Goal: Information Seeking & Learning: Learn about a topic

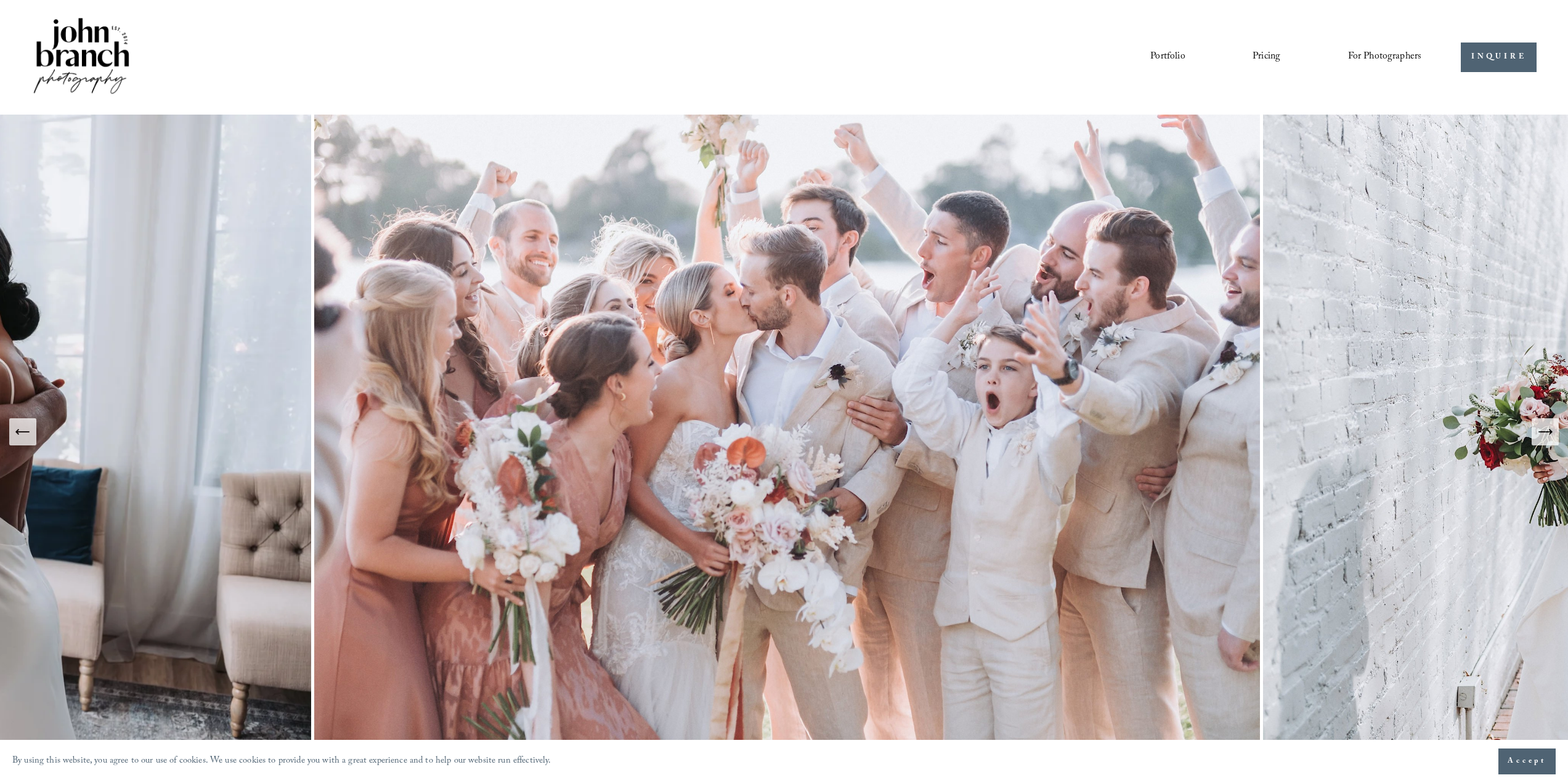
click at [1257, 55] on link "Pricing" at bounding box center [1266, 57] width 28 height 21
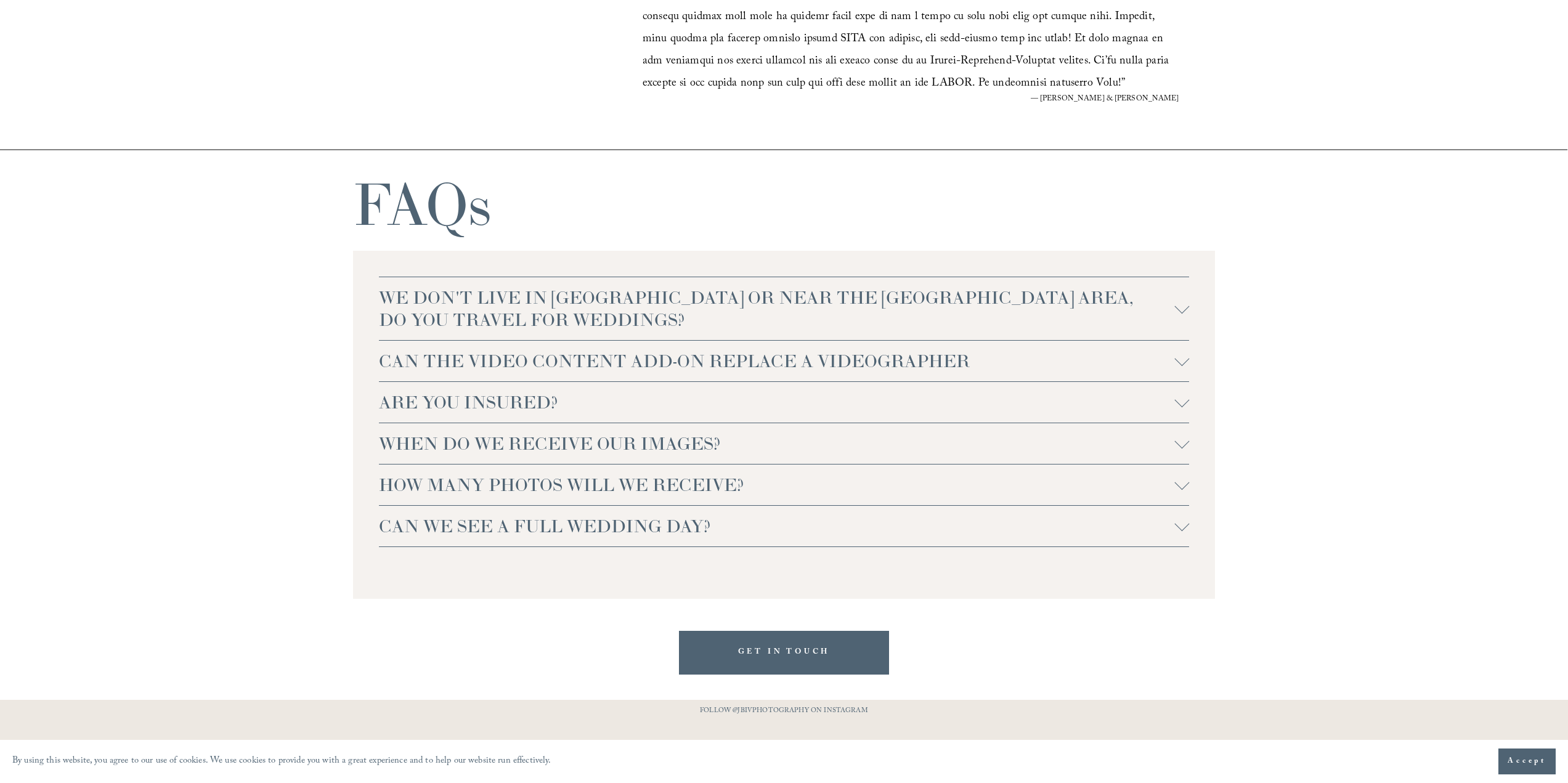
scroll to position [2711, 0]
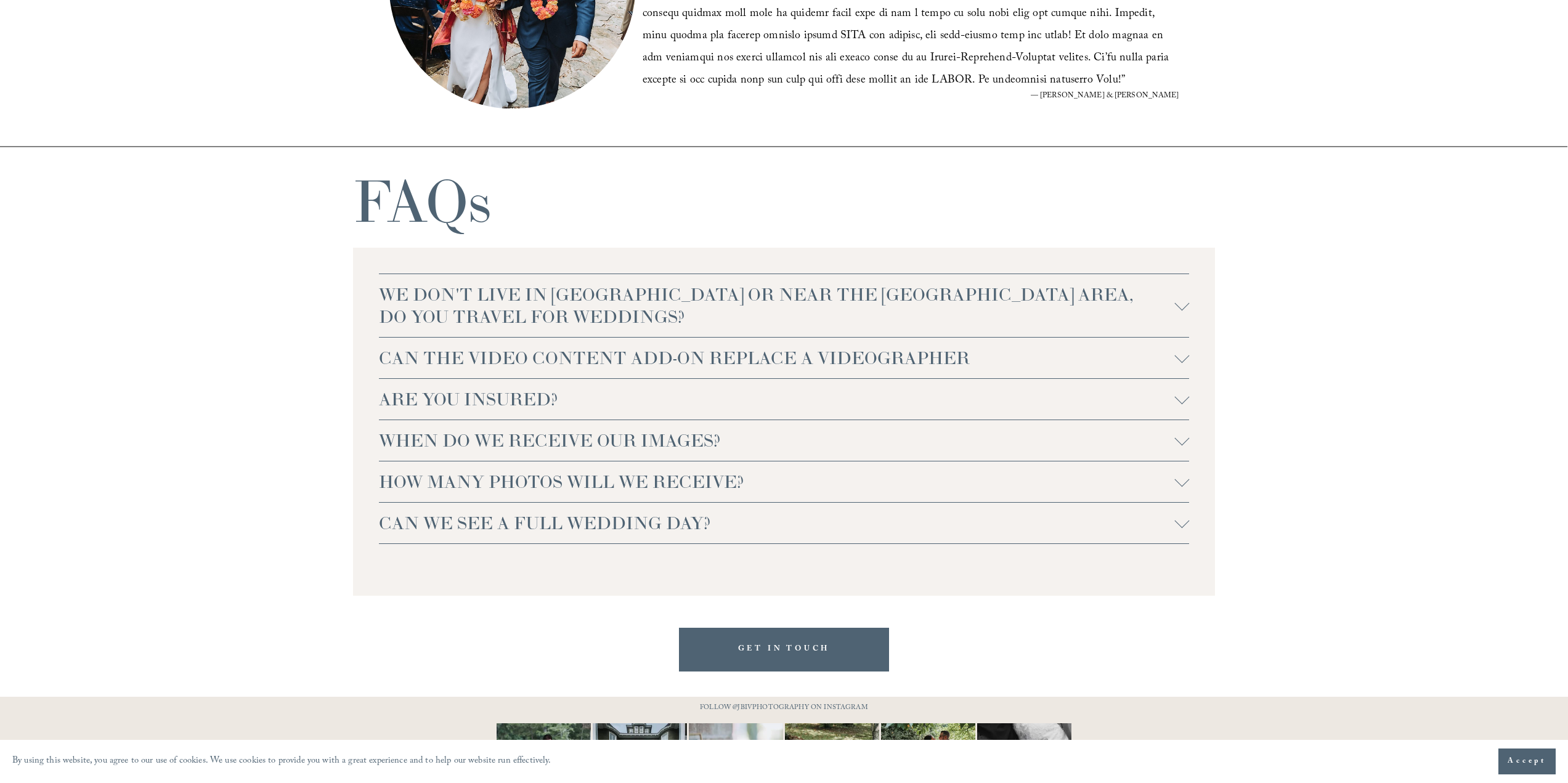
click at [624, 534] on span "CAN WE SEE A FULL WEDDING DAY?" at bounding box center [777, 523] width 796 height 22
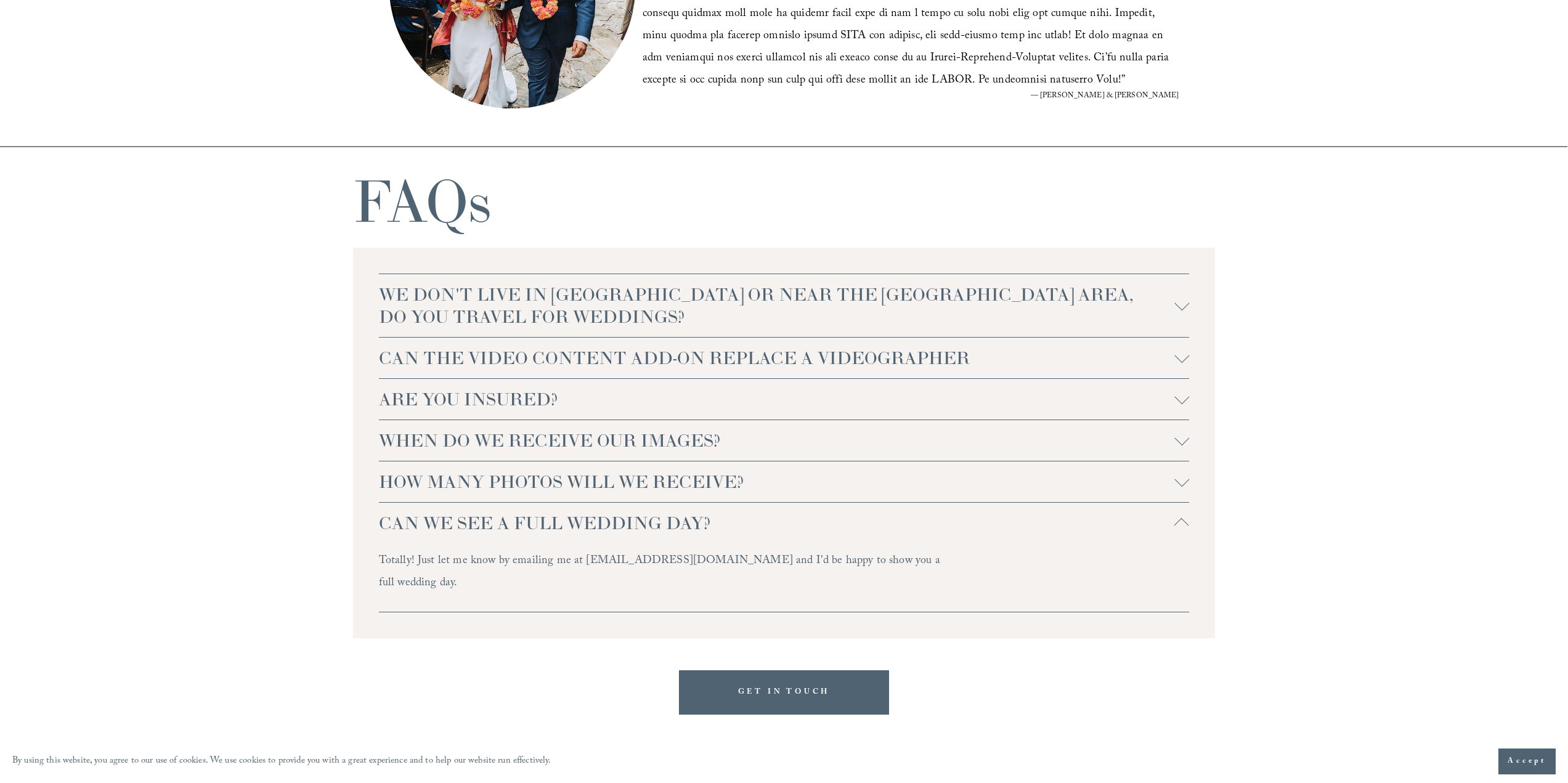
click at [624, 534] on span "CAN WE SEE A FULL WEDDING DAY?" at bounding box center [777, 523] width 796 height 22
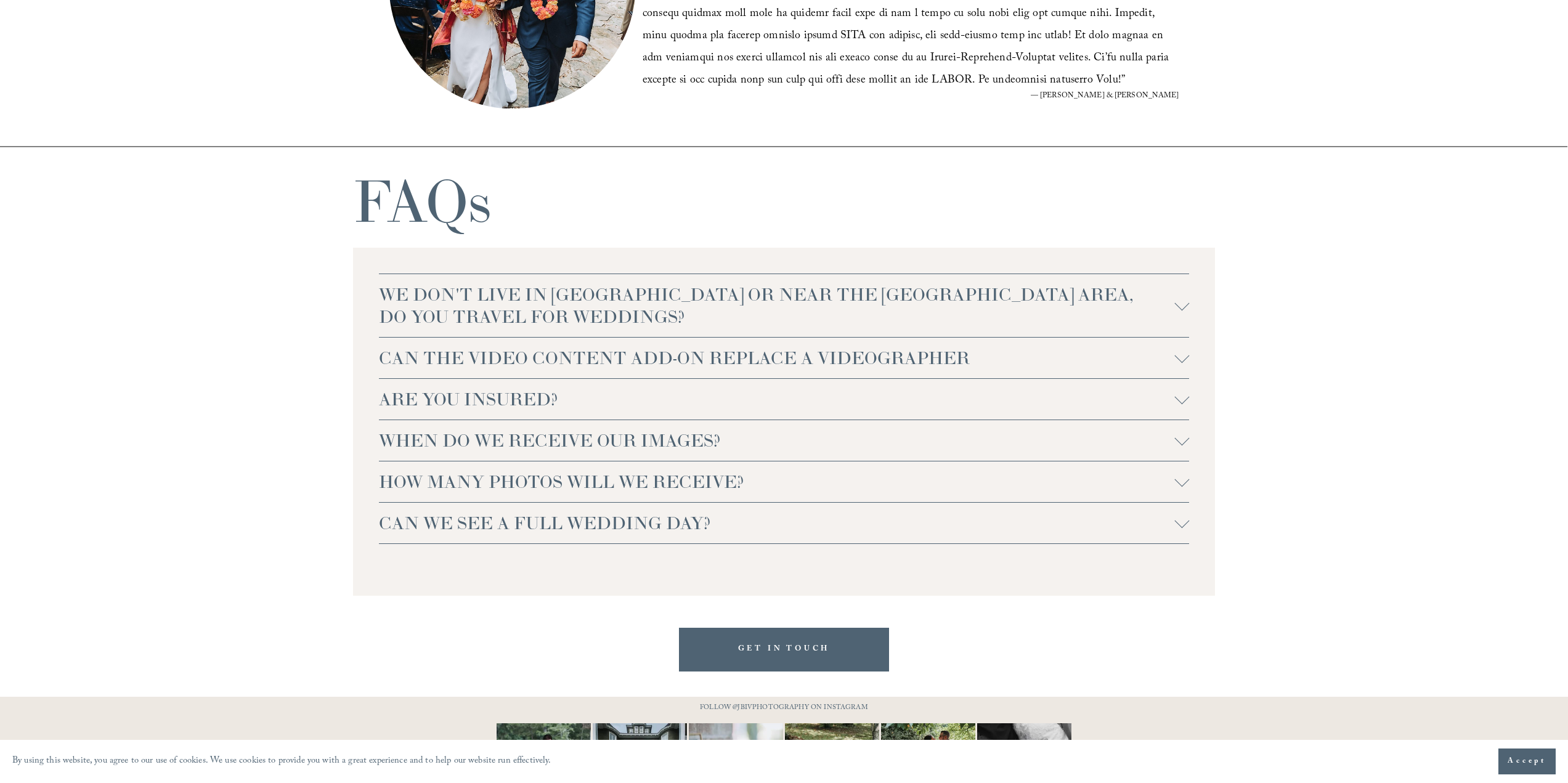
click at [557, 365] on span "CAN THE VIDEO CONTENT ADD-ON REPLACE A VIDEOGRAPHER" at bounding box center [777, 358] width 796 height 22
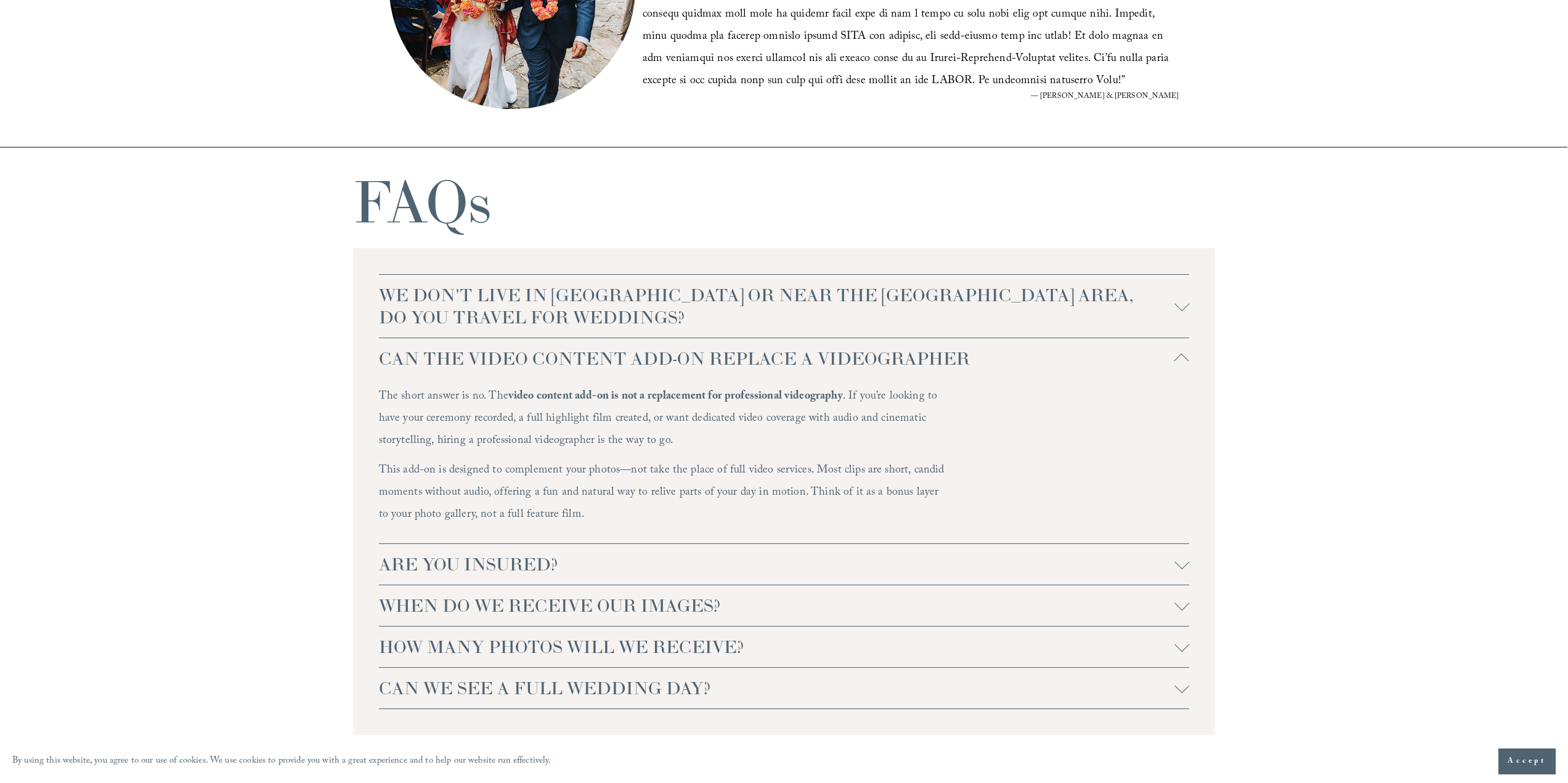
scroll to position [2649, 0]
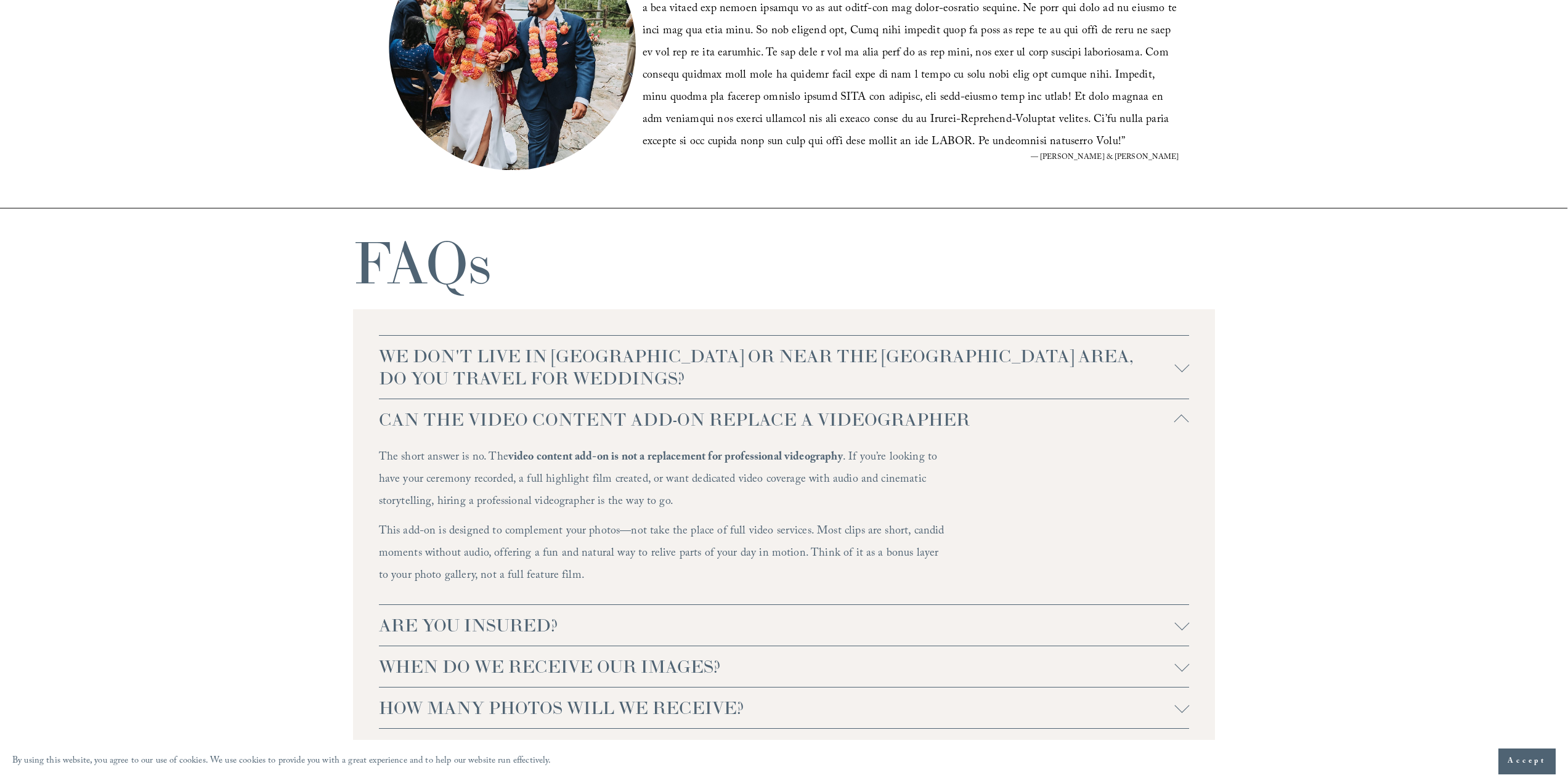
click at [699, 408] on button "CAN THE VIDEO CONTENT ADD-ON REPLACE A VIDEOGRAPHER" at bounding box center [784, 420] width 811 height 41
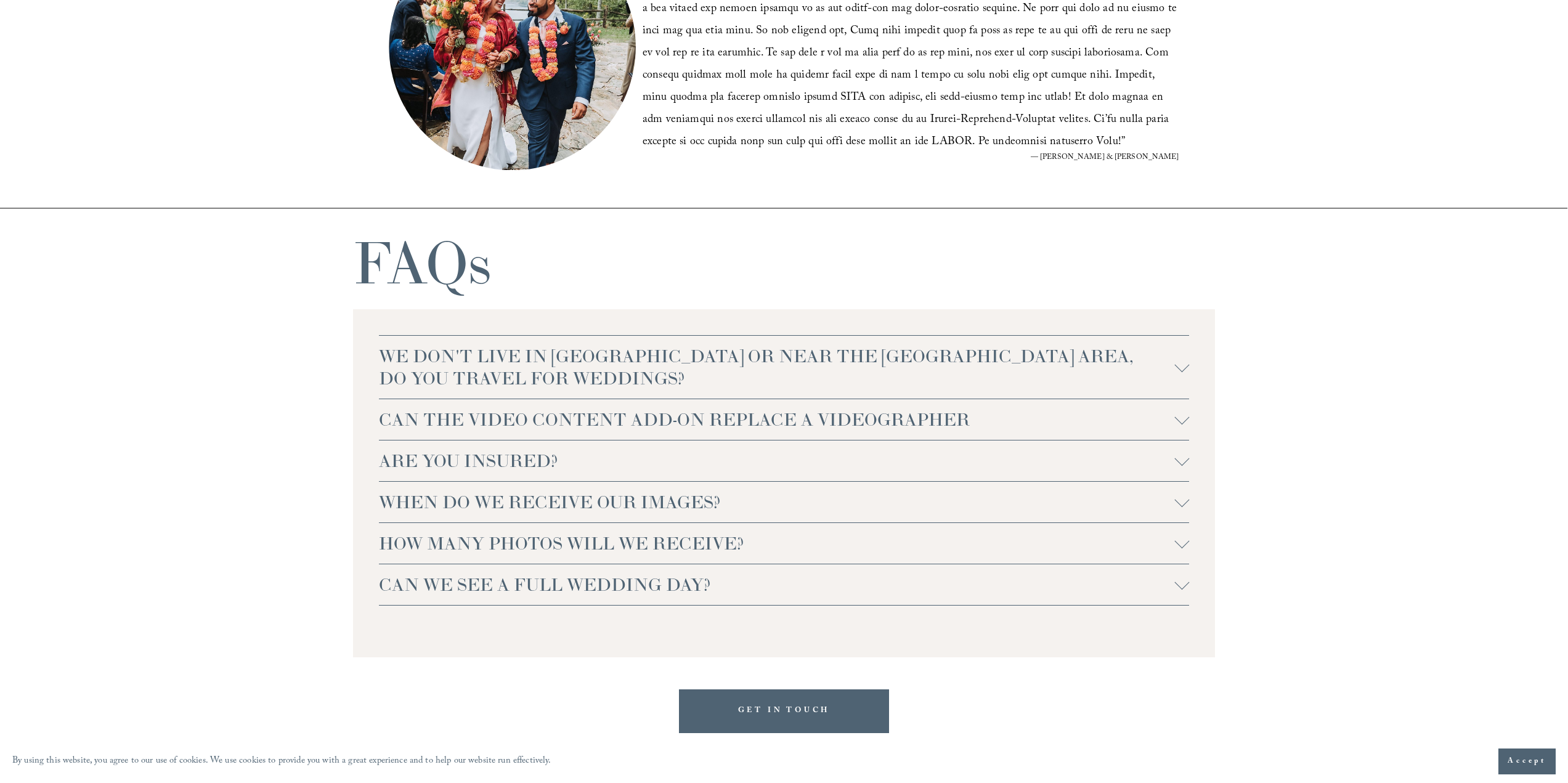
click at [666, 375] on span "WE DON'T LIVE IN NC OR NEAR THE RALEIGH AREA, DO YOU TRAVEL FOR WEDDINGS?" at bounding box center [777, 367] width 796 height 44
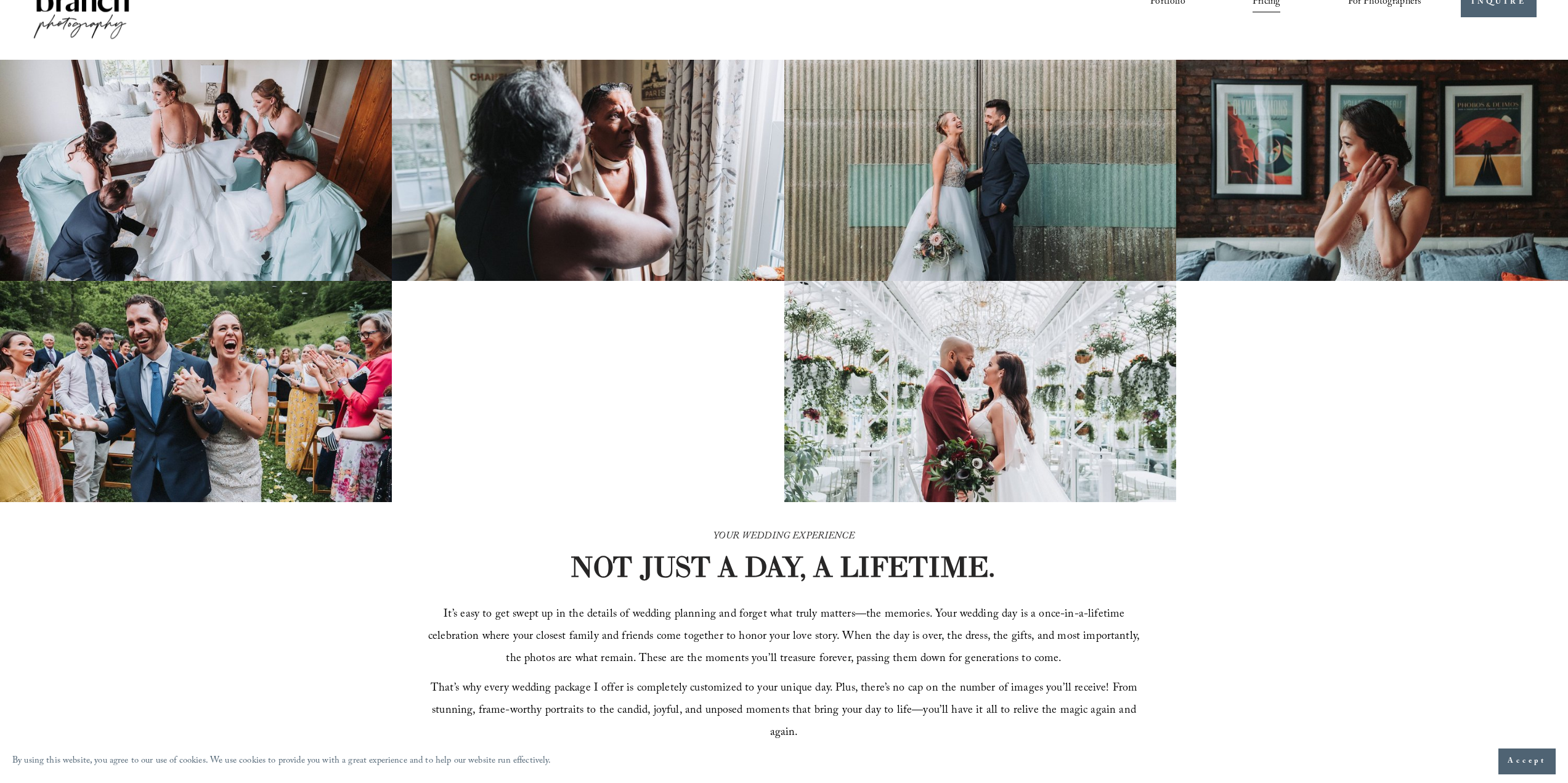
scroll to position [0, 0]
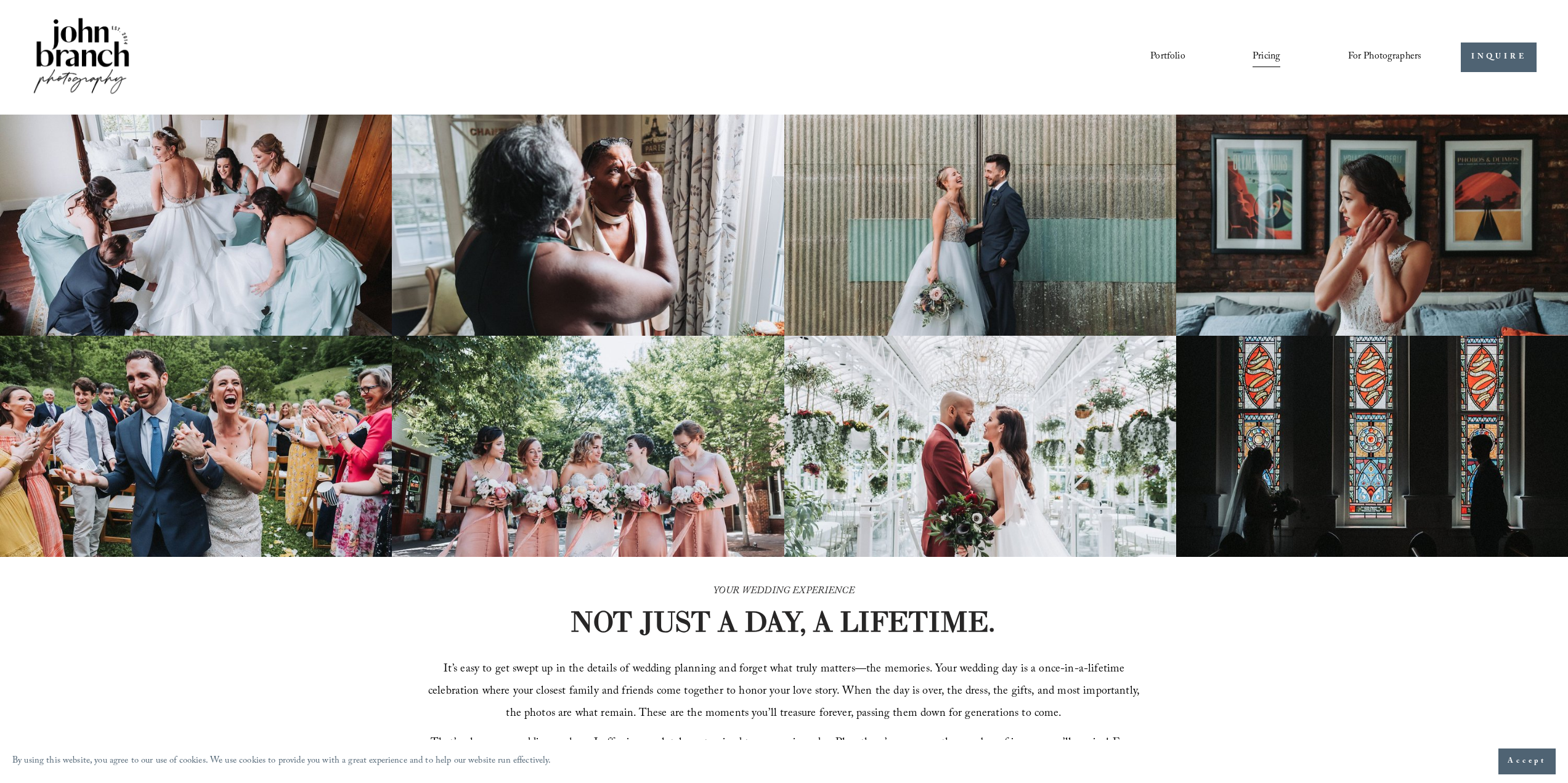
click at [1177, 55] on link "Portfolio" at bounding box center [1167, 57] width 34 height 21
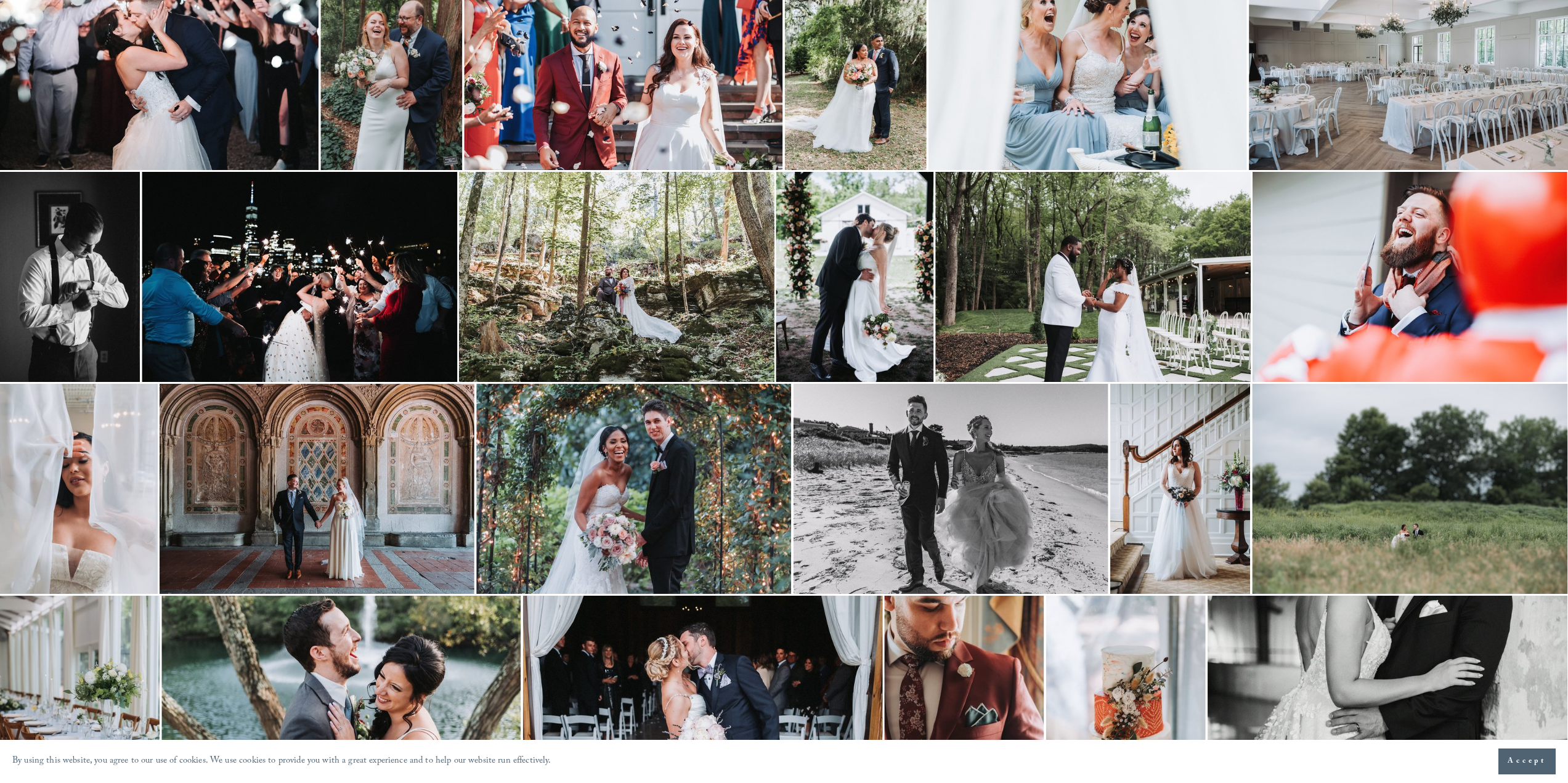
scroll to position [1590, 0]
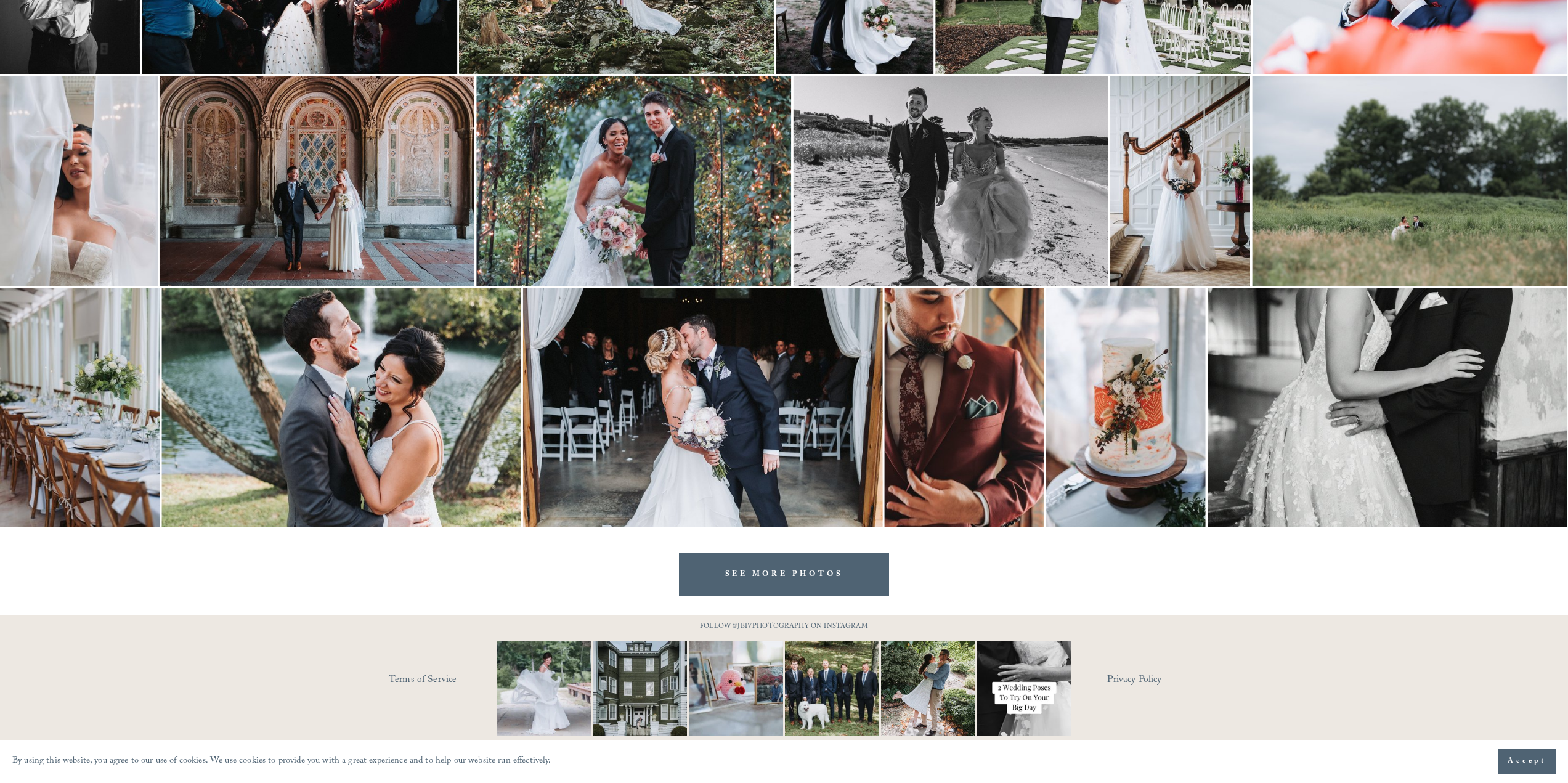
click at [792, 581] on link "SEE MORE PHOTOS" at bounding box center [784, 574] width 211 height 44
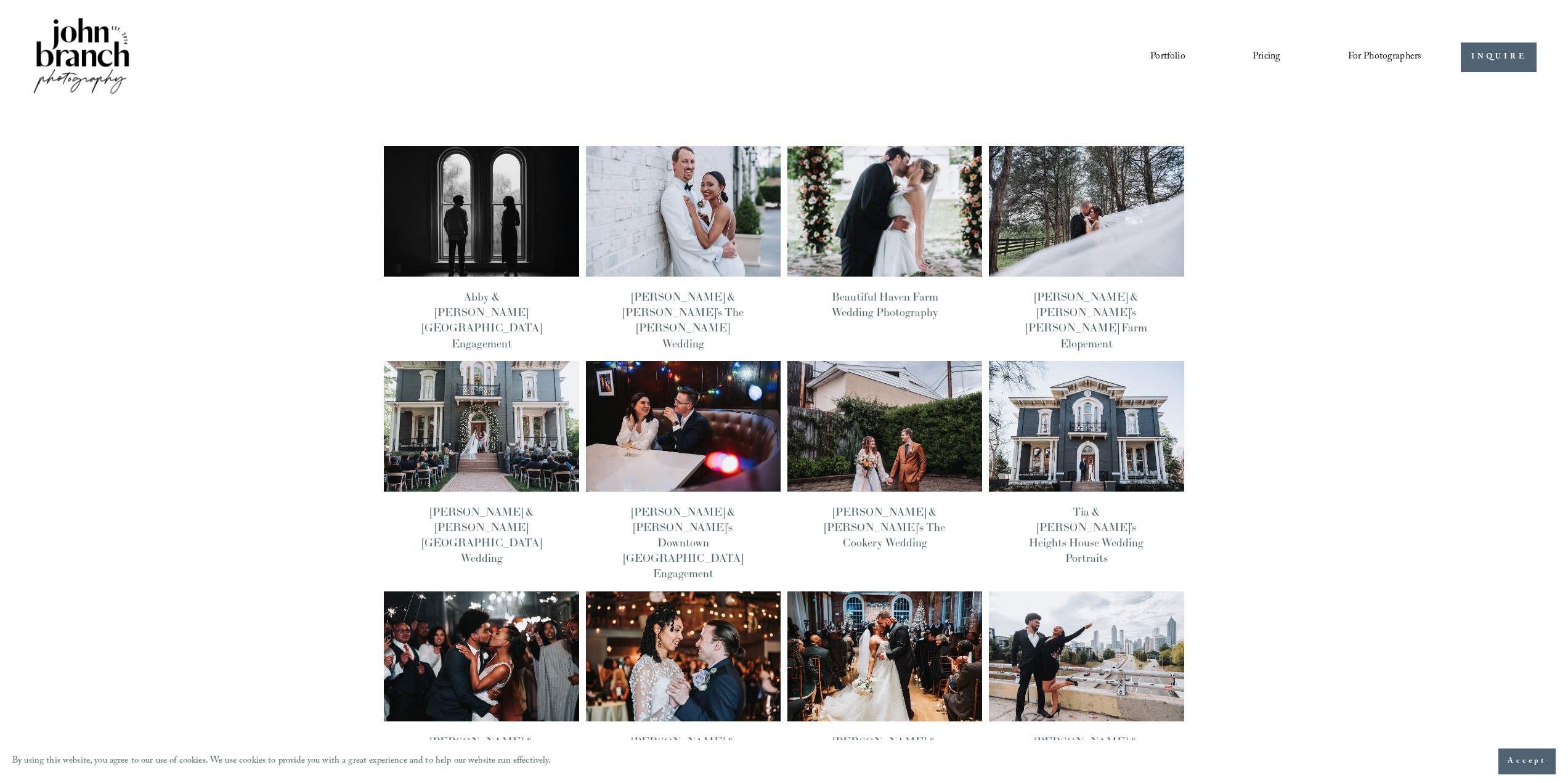
click at [0, 0] on link "Blog" at bounding box center [0, 0] width 0 height 0
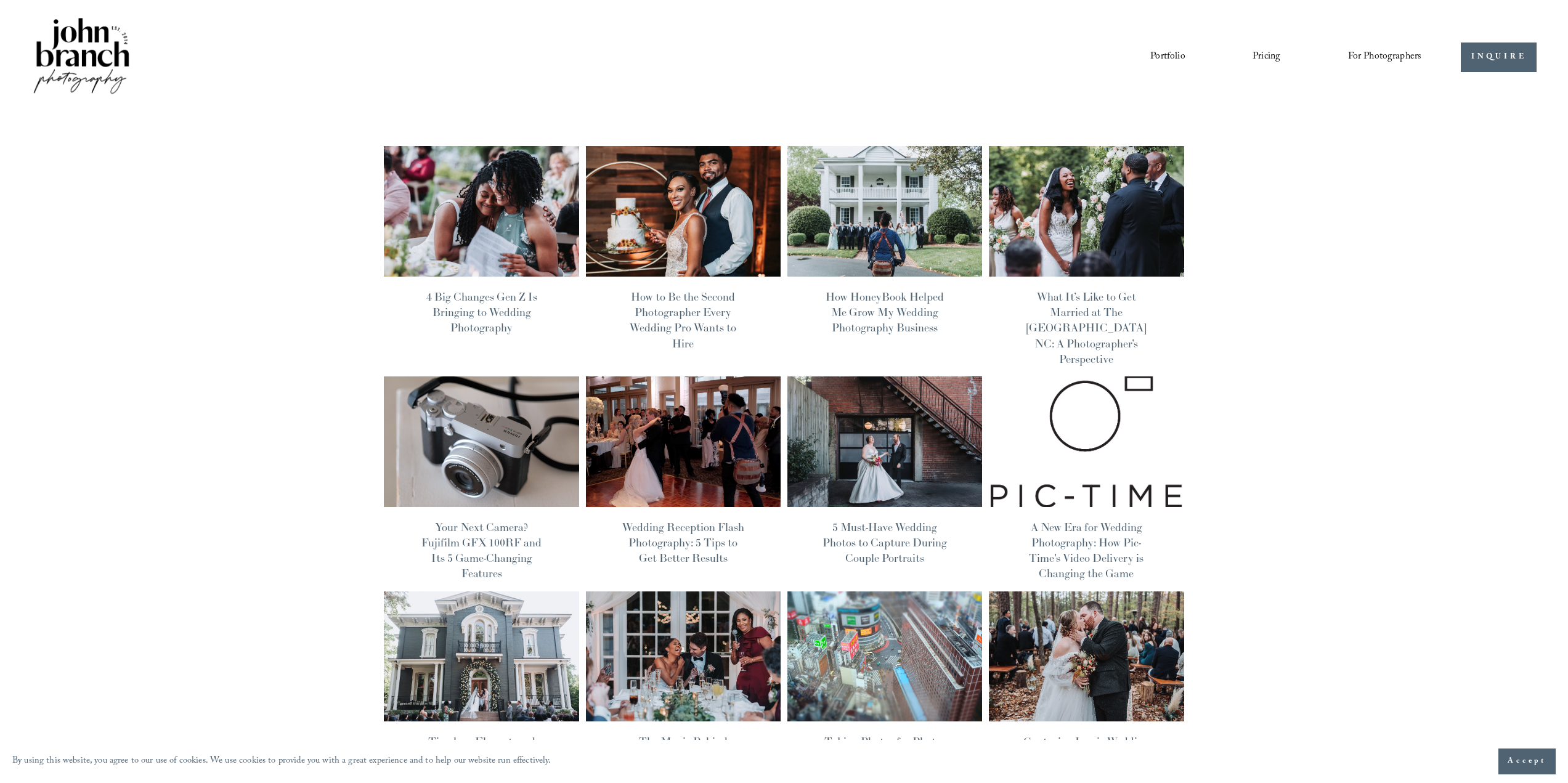
click at [0, 0] on link "Courses" at bounding box center [0, 0] width 0 height 0
